Goal: Task Accomplishment & Management: Use online tool/utility

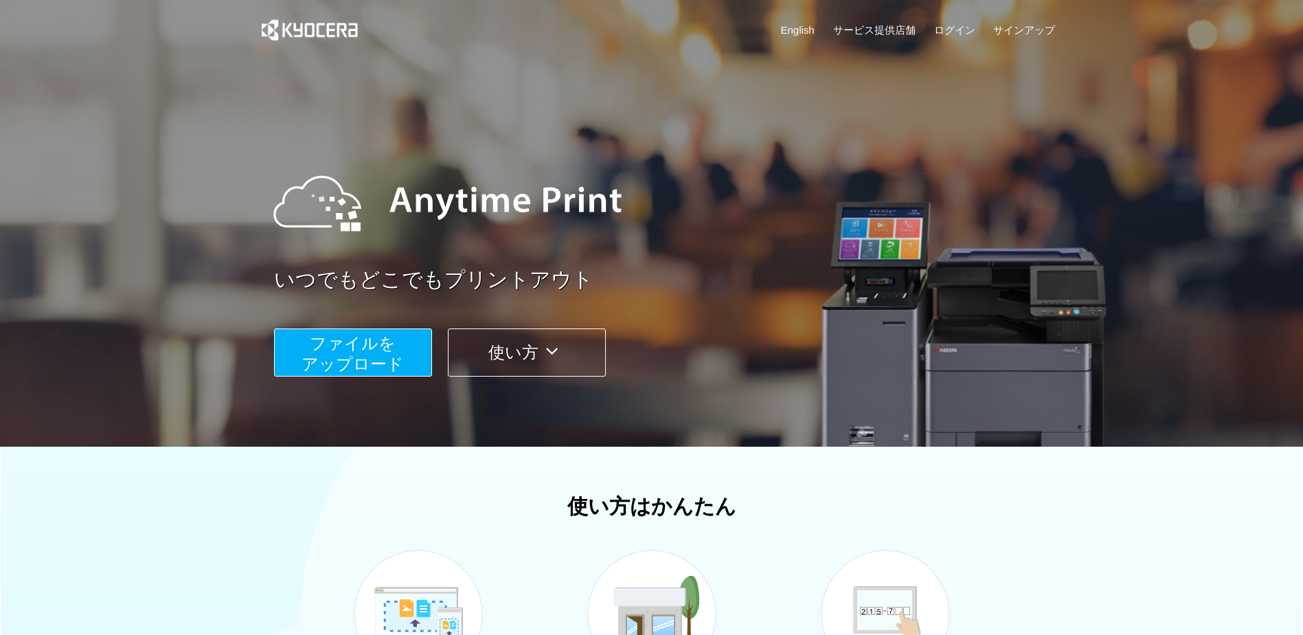
click at [357, 359] on span "ファイルを ​​アップロード" at bounding box center [353, 353] width 102 height 39
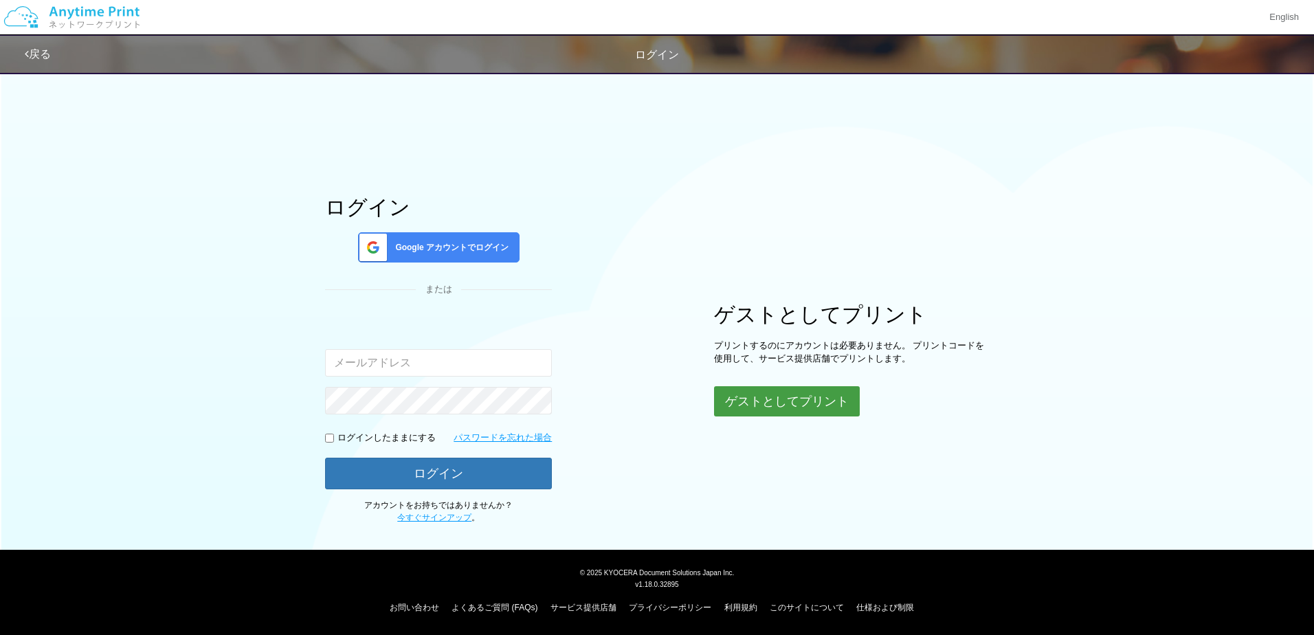
click at [774, 402] on button "ゲストとしてプリント" at bounding box center [787, 401] width 146 height 30
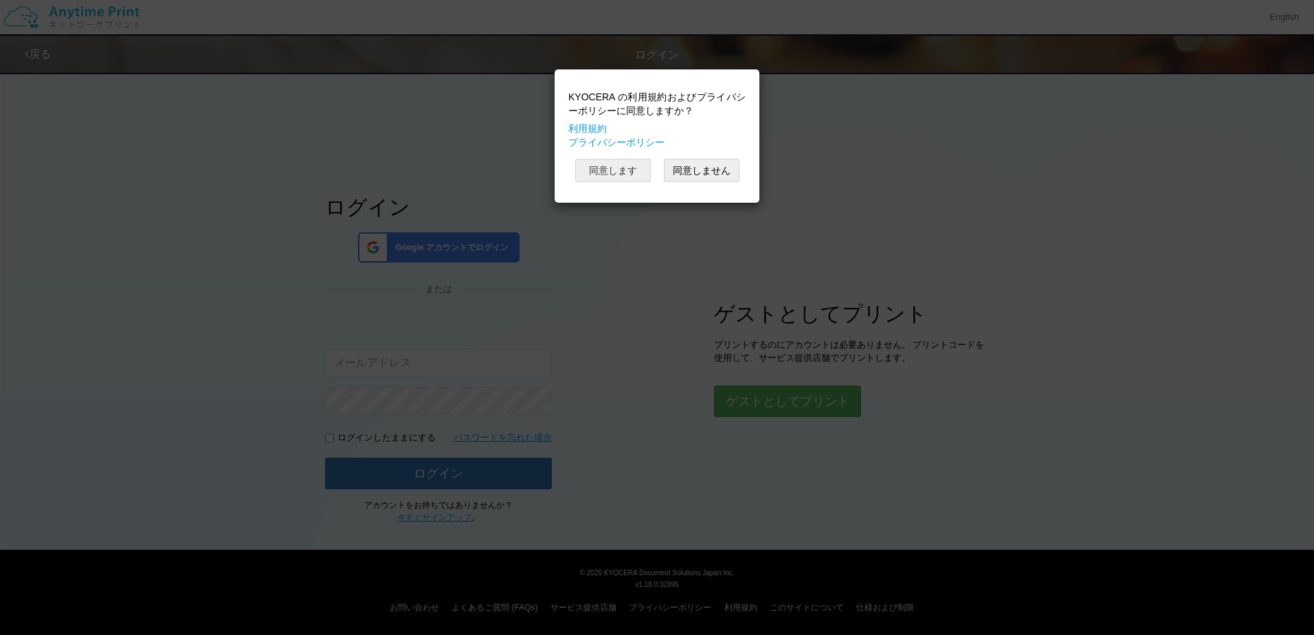
click at [631, 166] on button "同意します" at bounding box center [613, 170] width 76 height 23
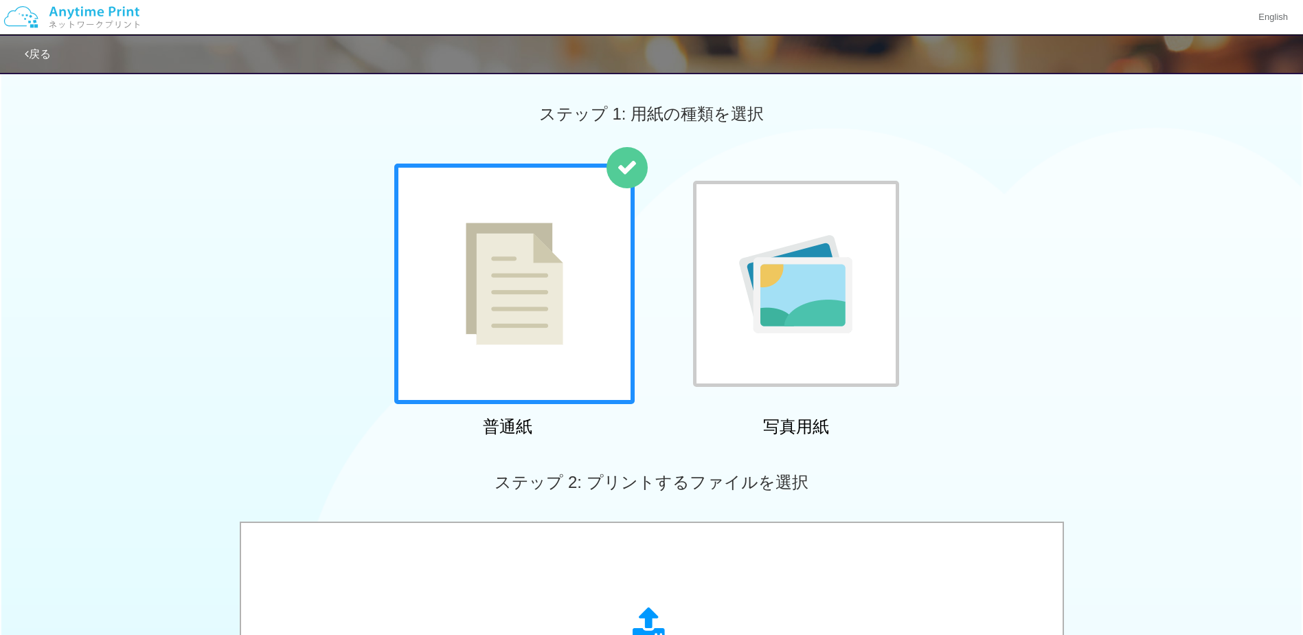
click at [548, 311] on img at bounding box center [515, 284] width 98 height 122
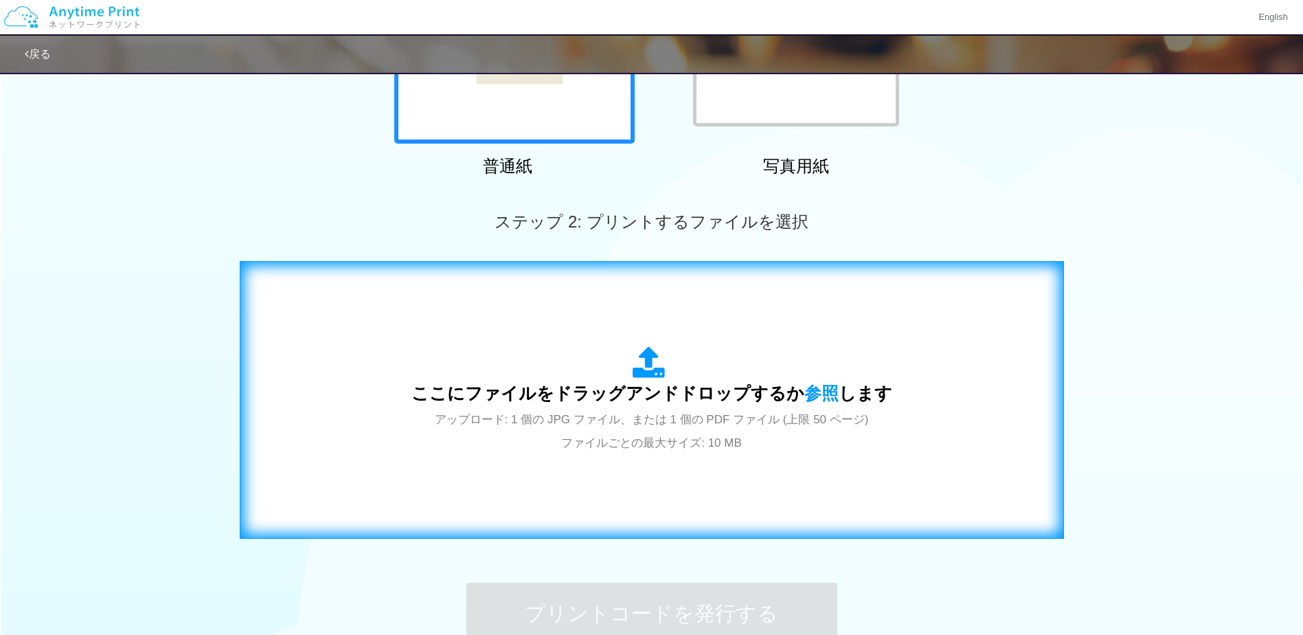
scroll to position [275, 0]
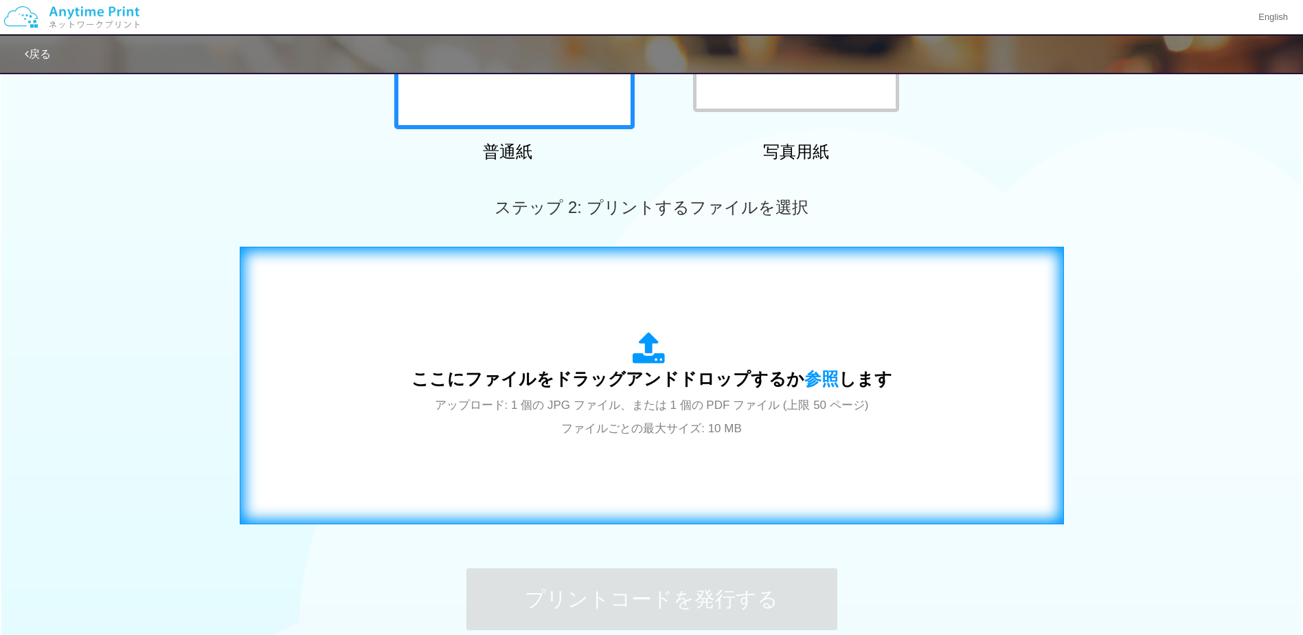
click at [646, 374] on span "ここにファイルをドラッグアンドドロップするか 参照 します" at bounding box center [652, 378] width 481 height 19
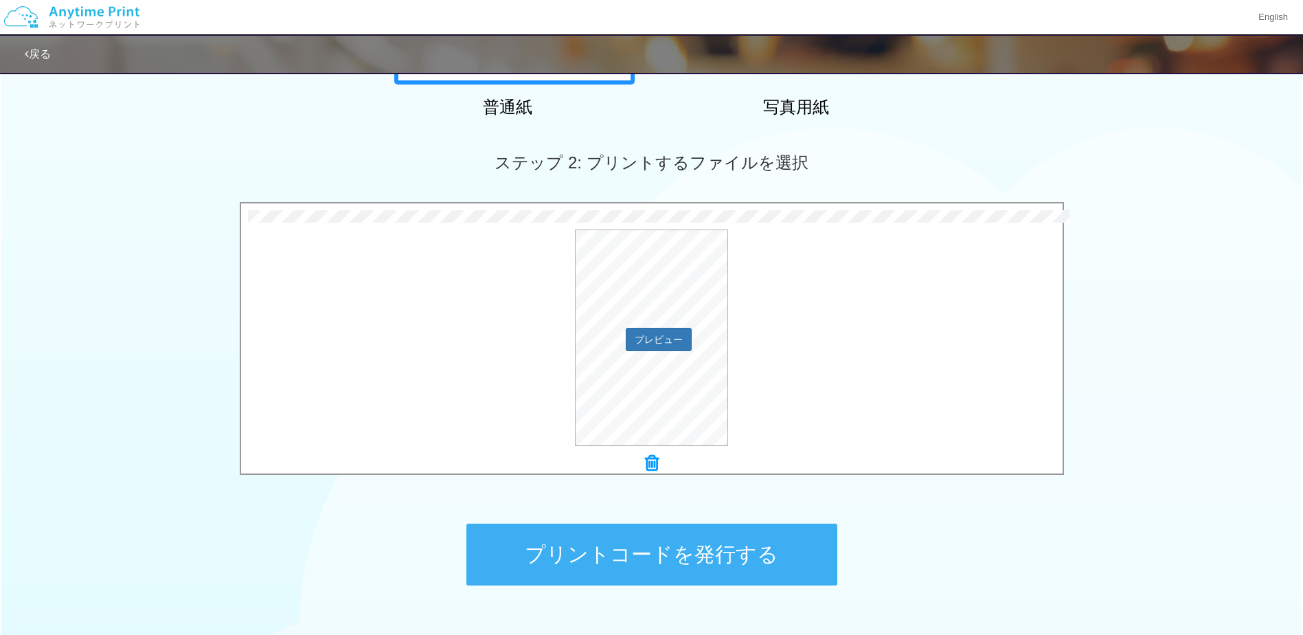
scroll to position [344, 0]
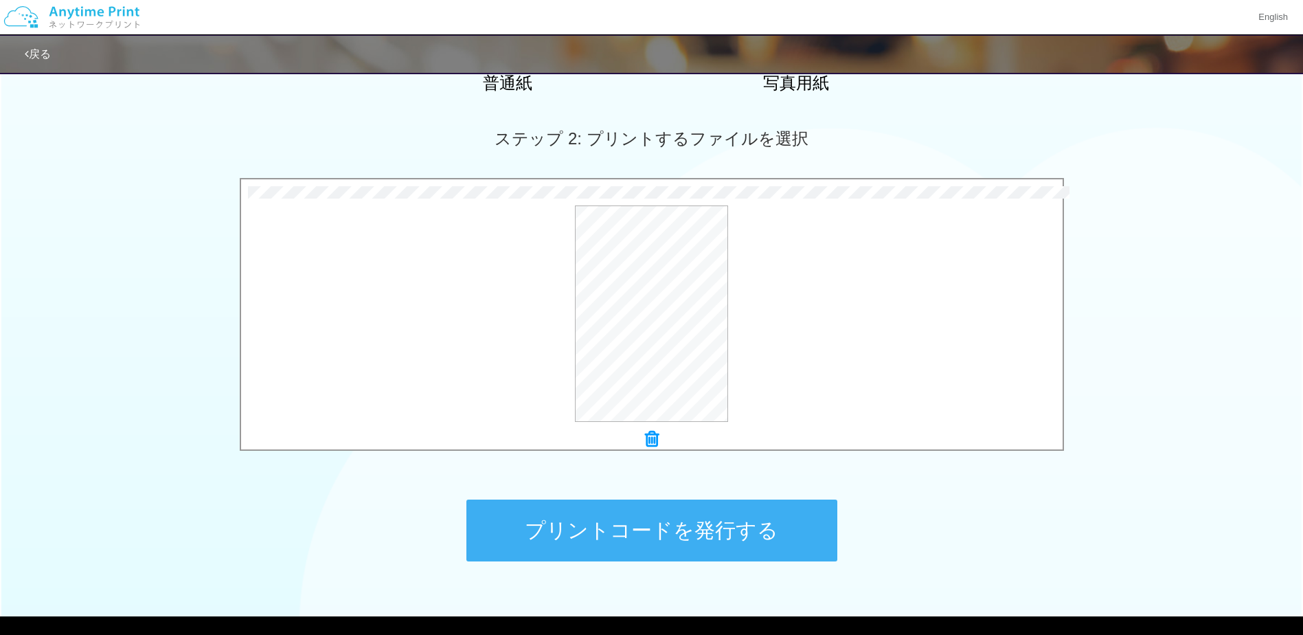
click at [673, 541] on button "プリントコードを発行する" at bounding box center [652, 531] width 371 height 62
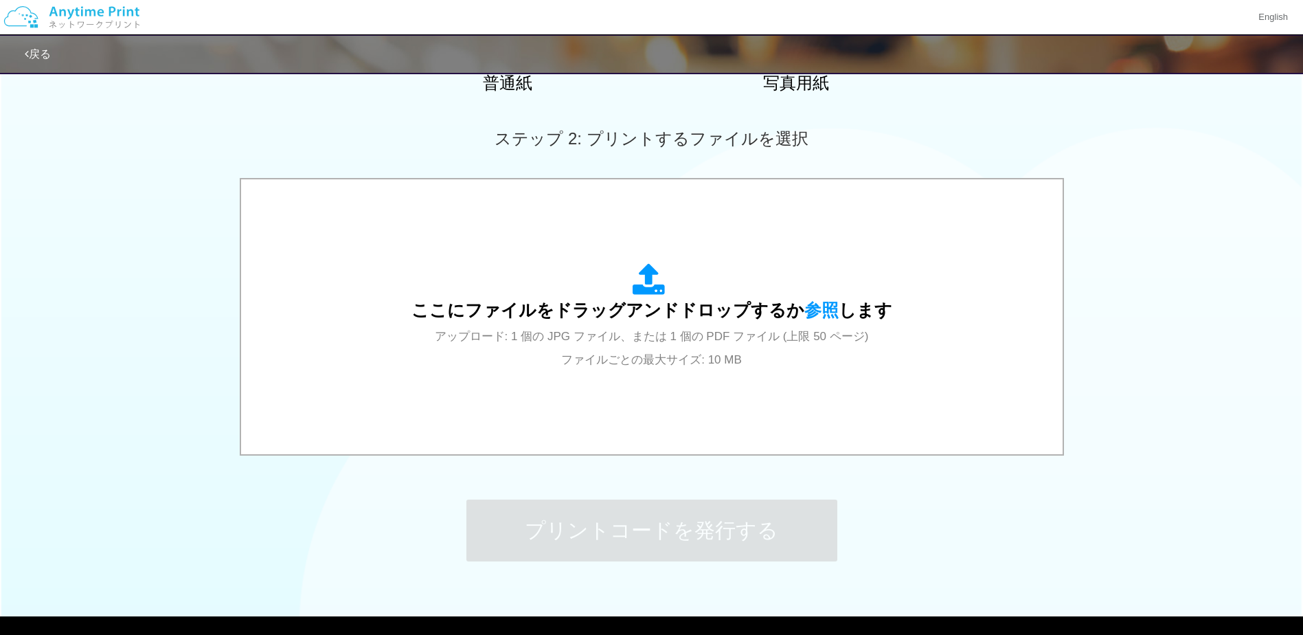
scroll to position [0, 0]
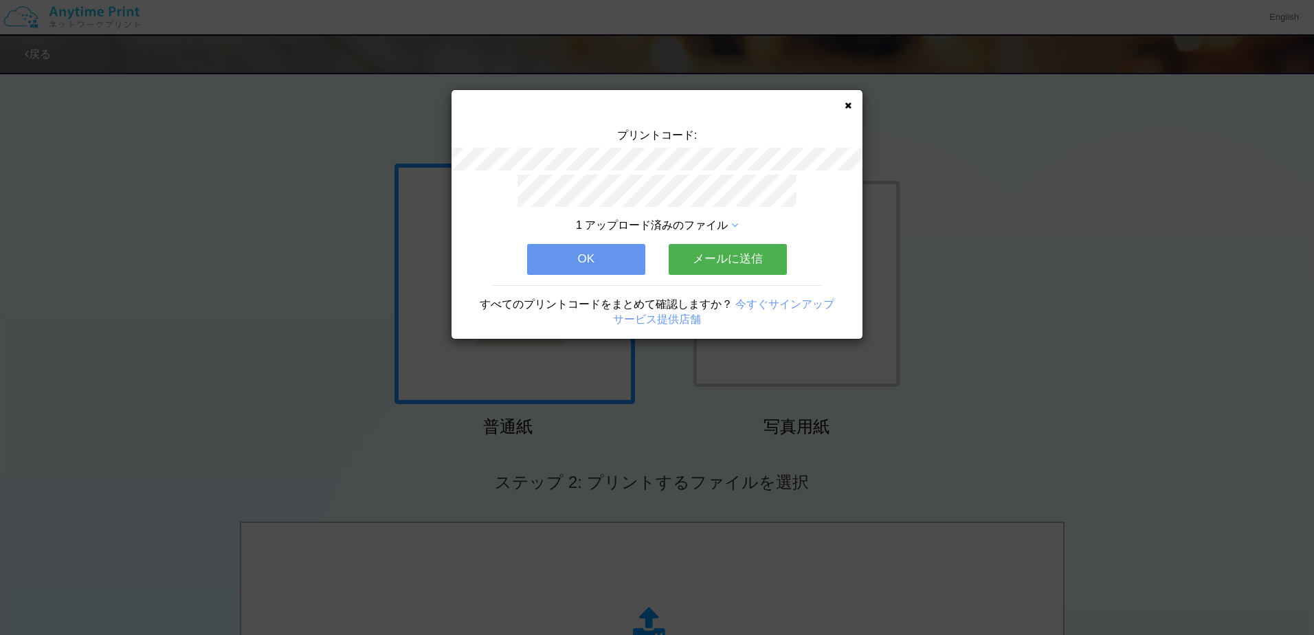
click at [604, 262] on button "OK" at bounding box center [586, 259] width 118 height 30
